Goal: Information Seeking & Learning: Learn about a topic

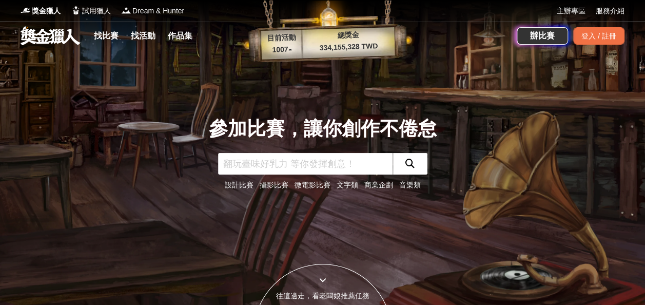
click at [99, 42] on link "找比賽" at bounding box center [106, 36] width 33 height 14
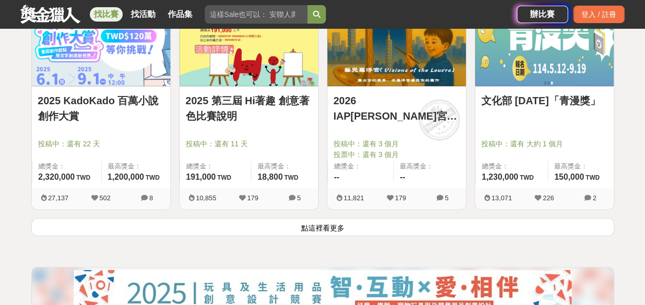
scroll to position [1310, 0]
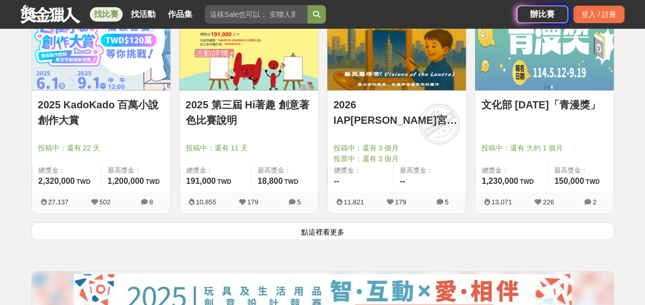
click at [529, 227] on button "點這裡看更多" at bounding box center [322, 231] width 583 height 18
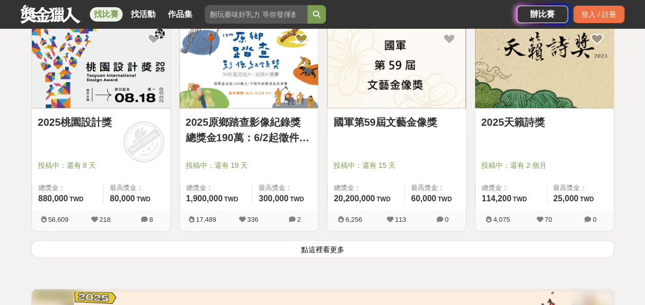
scroll to position [2590, 0]
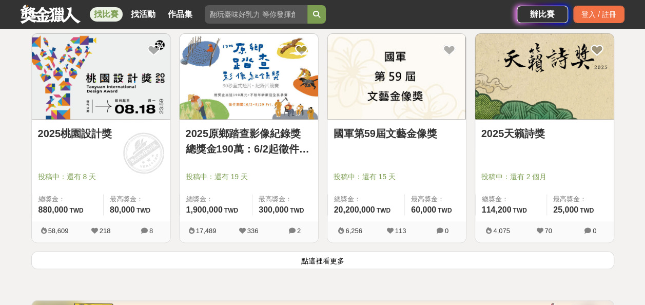
click at [323, 254] on button "點這裡看更多" at bounding box center [322, 260] width 583 height 18
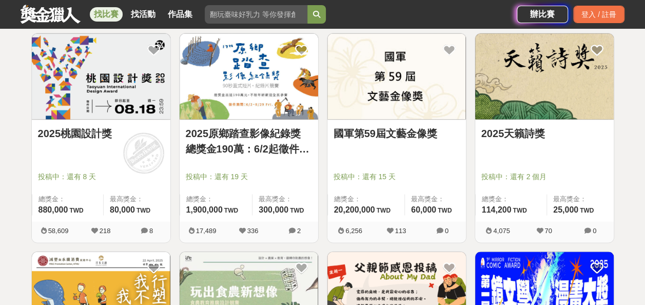
click at [256, 111] on img at bounding box center [249, 76] width 139 height 86
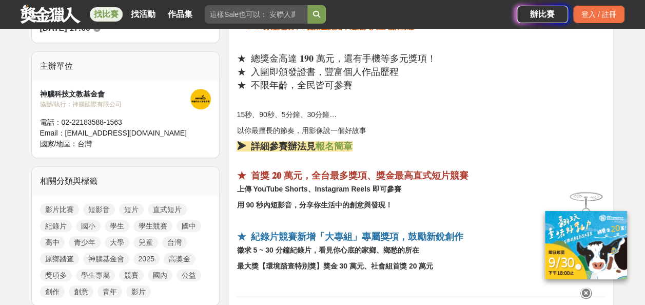
scroll to position [298, 0]
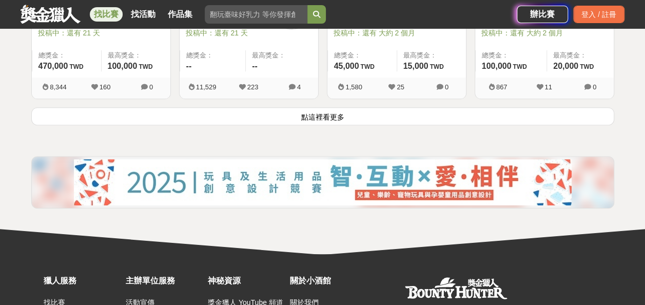
scroll to position [4031, 0]
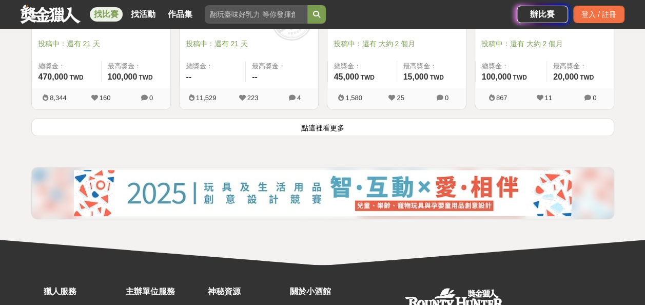
click at [203, 119] on button "點這裡看更多" at bounding box center [322, 127] width 583 height 18
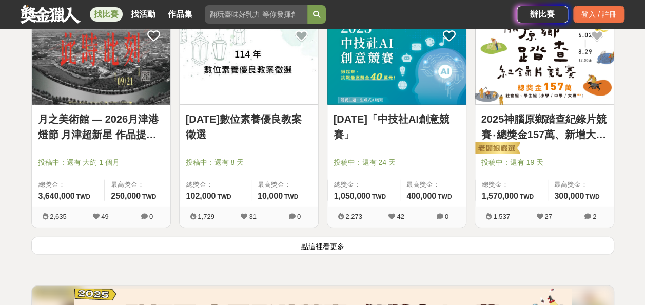
scroll to position [5214, 0]
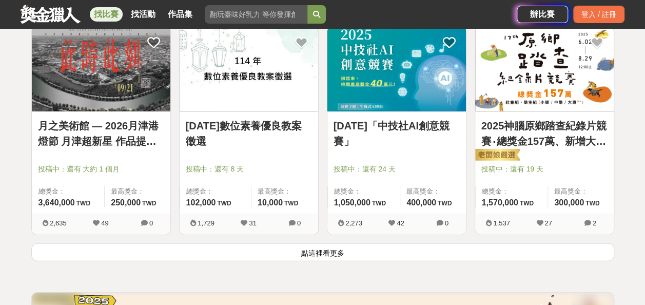
click at [571, 249] on button "點這裡看更多" at bounding box center [322, 252] width 583 height 18
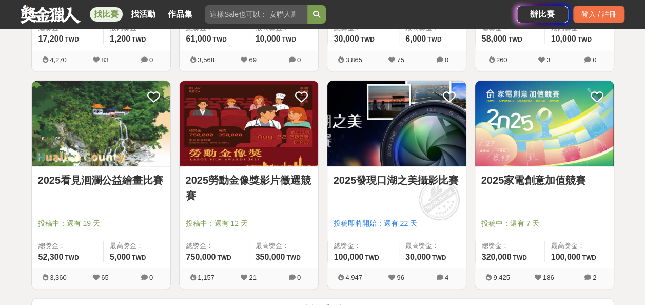
scroll to position [6528, 0]
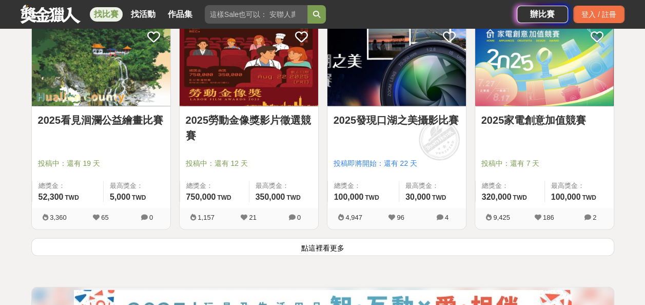
click at [502, 238] on button "點這裡看更多" at bounding box center [322, 247] width 583 height 18
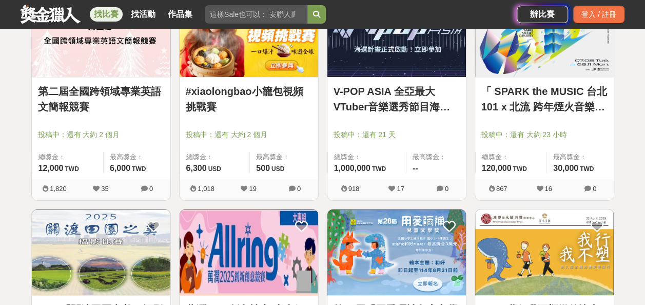
scroll to position [7637, 0]
